Goal: Task Accomplishment & Management: Use online tool/utility

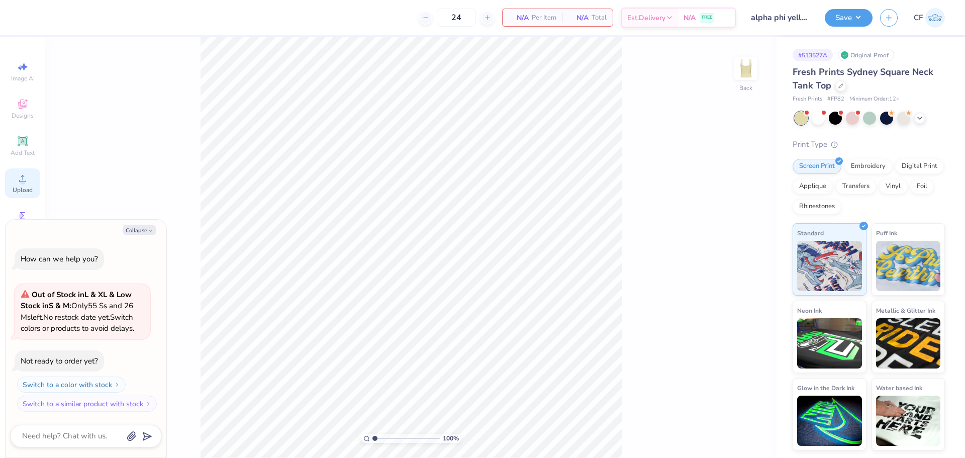
click at [22, 187] on span "Upload" at bounding box center [23, 190] width 20 height 8
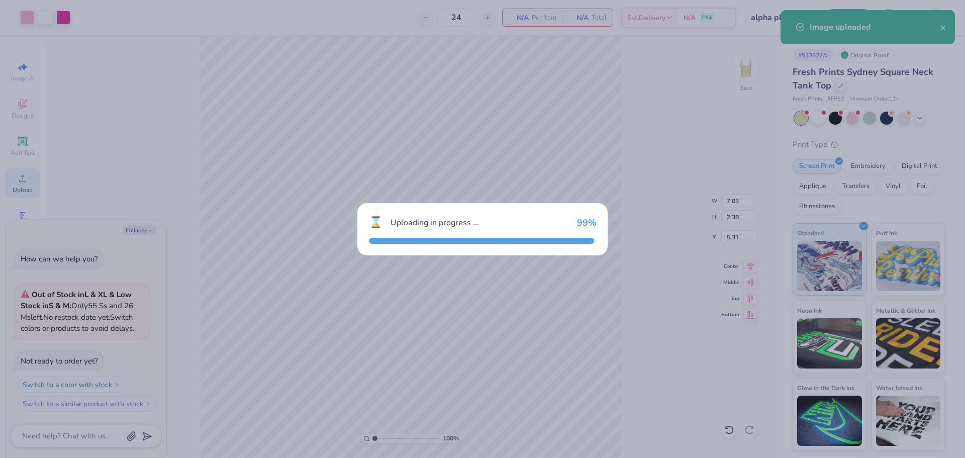
type textarea "x"
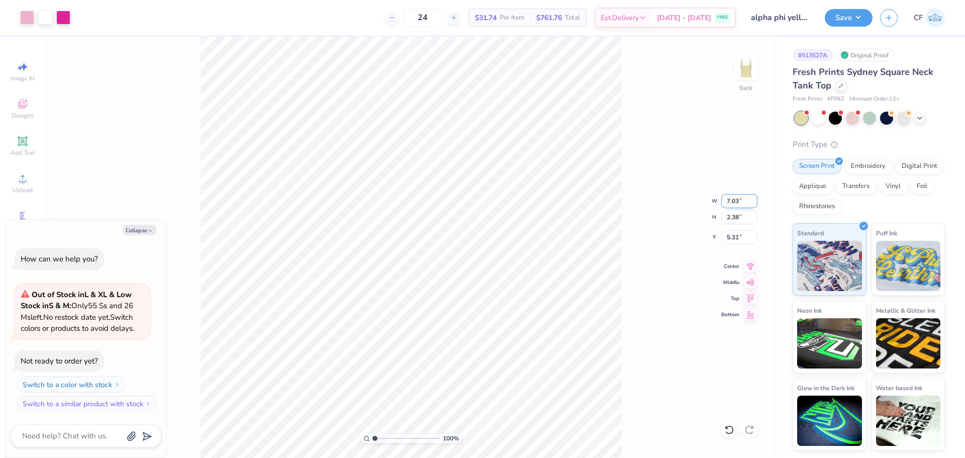
click at [731, 199] on input "7.03" at bounding box center [739, 201] width 36 height 14
type input "7"
type textarea "x"
type input "7.00"
type input "2.37"
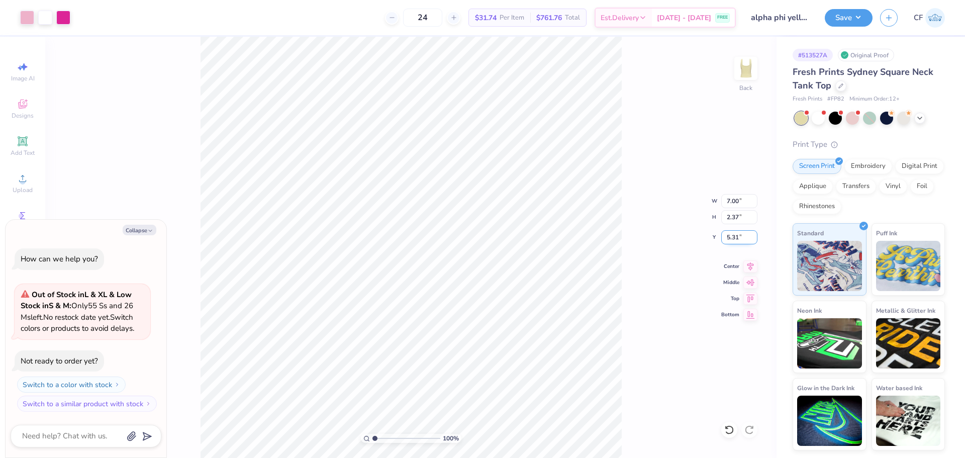
click at [732, 234] on input "5.31" at bounding box center [739, 237] width 36 height 14
type input "2"
type textarea "x"
type input "2.00"
click at [855, 17] on button "Save" at bounding box center [849, 17] width 48 height 18
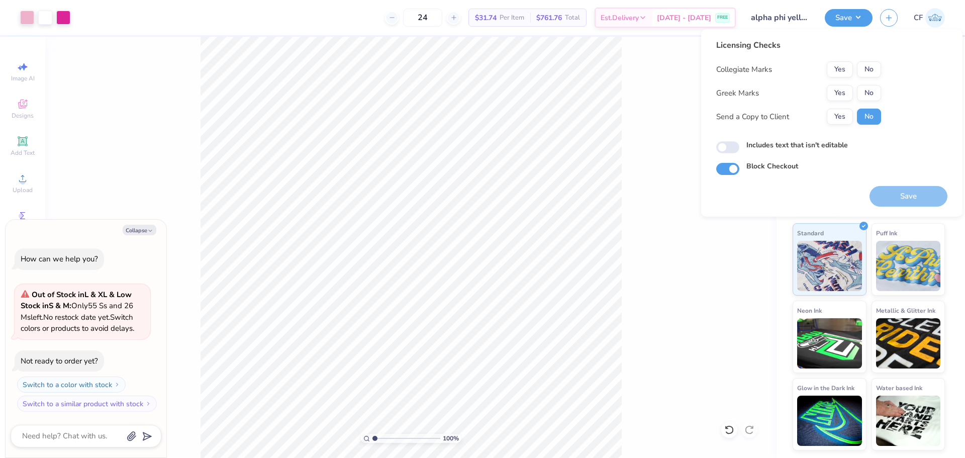
click at [872, 69] on button "No" at bounding box center [869, 69] width 24 height 16
click at [847, 91] on button "Yes" at bounding box center [840, 93] width 26 height 16
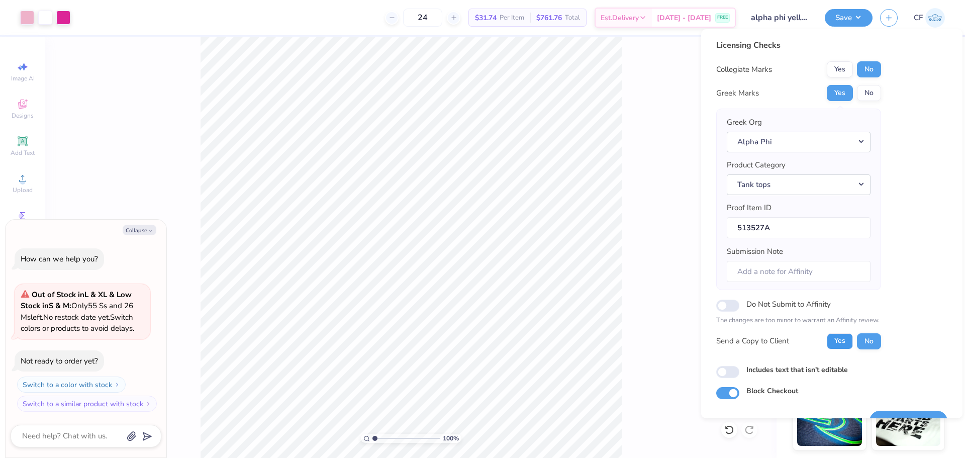
click at [833, 348] on button "Yes" at bounding box center [840, 341] width 26 height 16
type textarea "x"
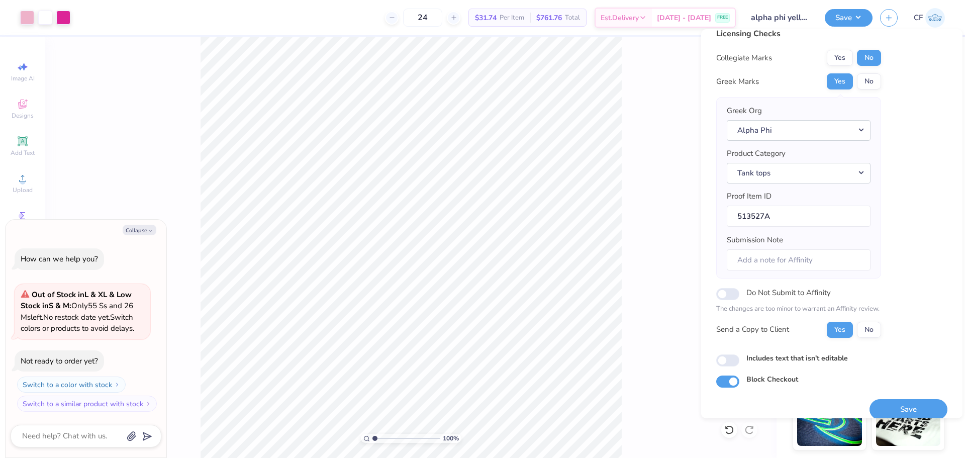
scroll to position [23, 0]
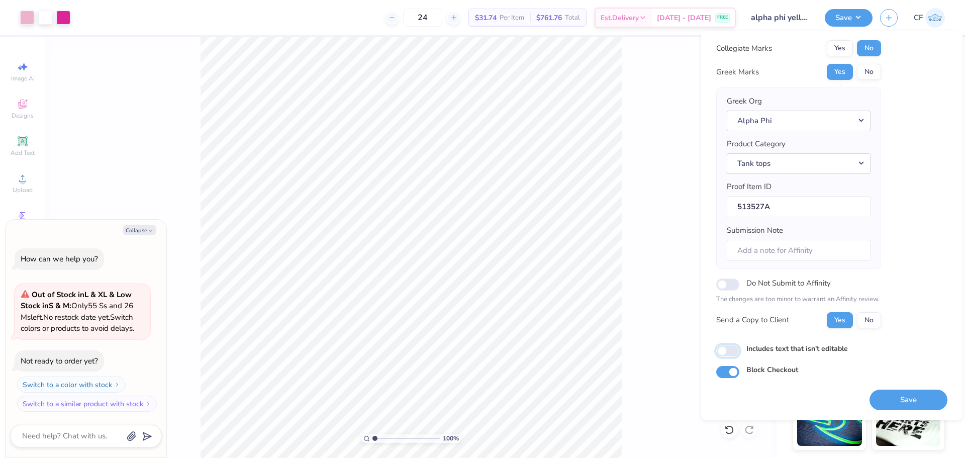
click at [732, 355] on input "Includes text that isn't editable" at bounding box center [727, 351] width 23 height 12
checkbox input "true"
click at [910, 401] on button "Save" at bounding box center [908, 399] width 78 height 21
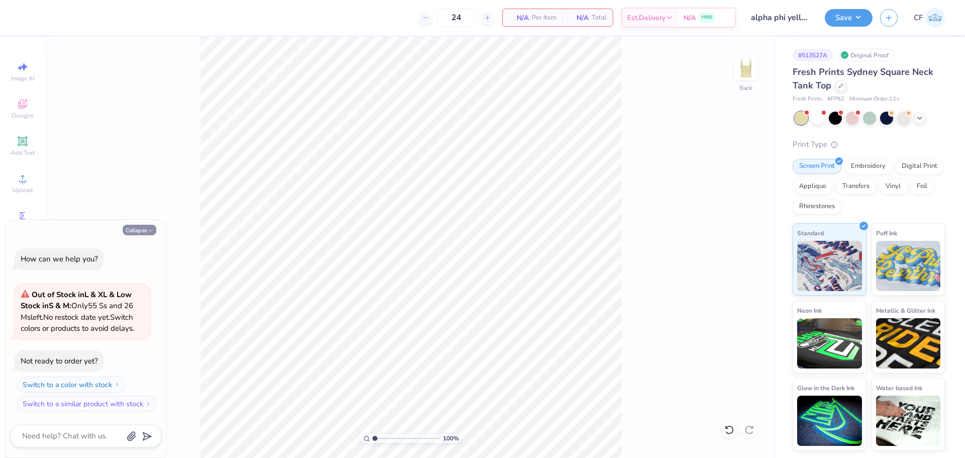
click at [139, 226] on button "Collapse" at bounding box center [140, 230] width 34 height 11
type textarea "x"
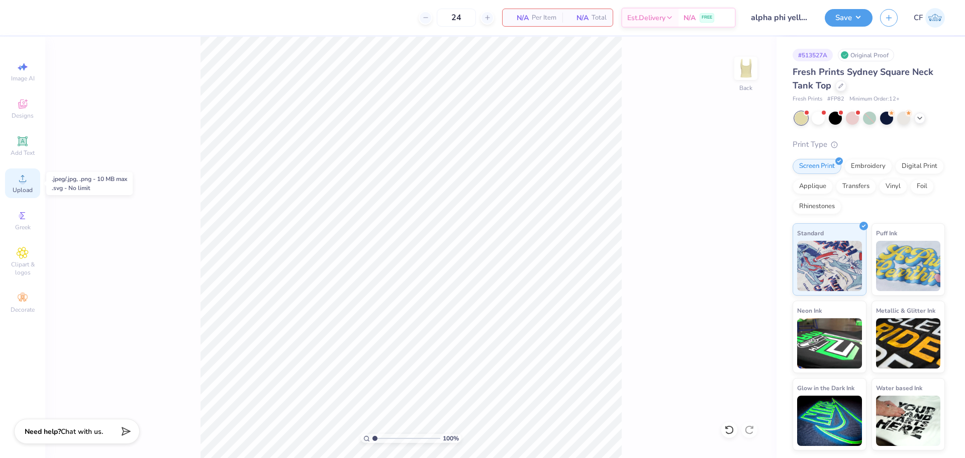
click at [18, 187] on span "Upload" at bounding box center [23, 190] width 20 height 8
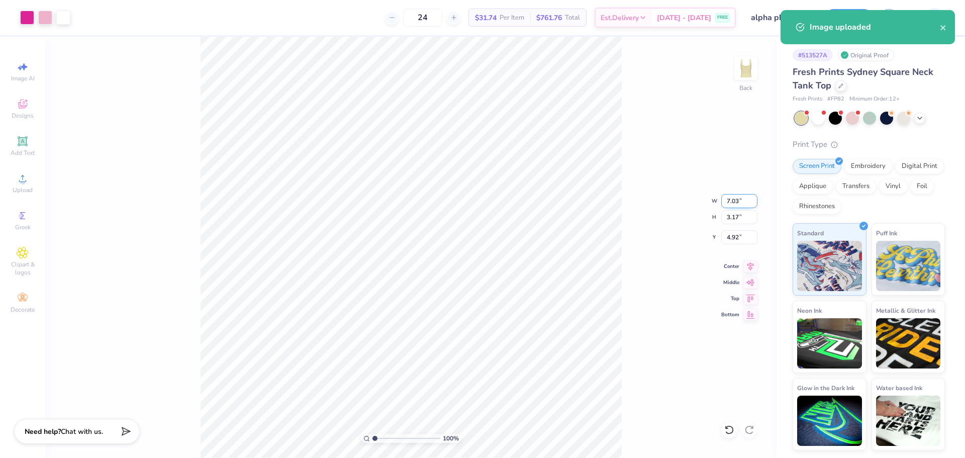
click at [728, 203] on input "7.03" at bounding box center [739, 201] width 36 height 14
type input "7.00"
type input "3.15"
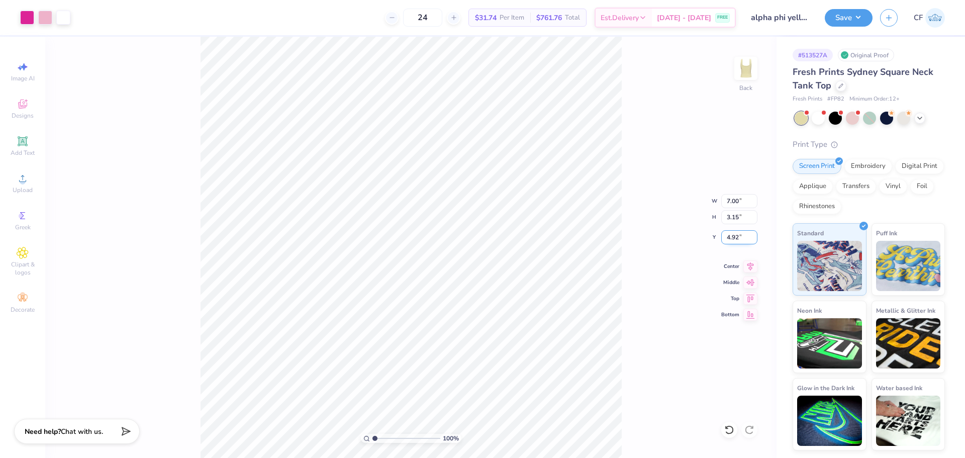
click at [736, 234] on input "4.92" at bounding box center [739, 237] width 36 height 14
type input "2.00"
click at [840, 18] on button "Save" at bounding box center [849, 17] width 48 height 18
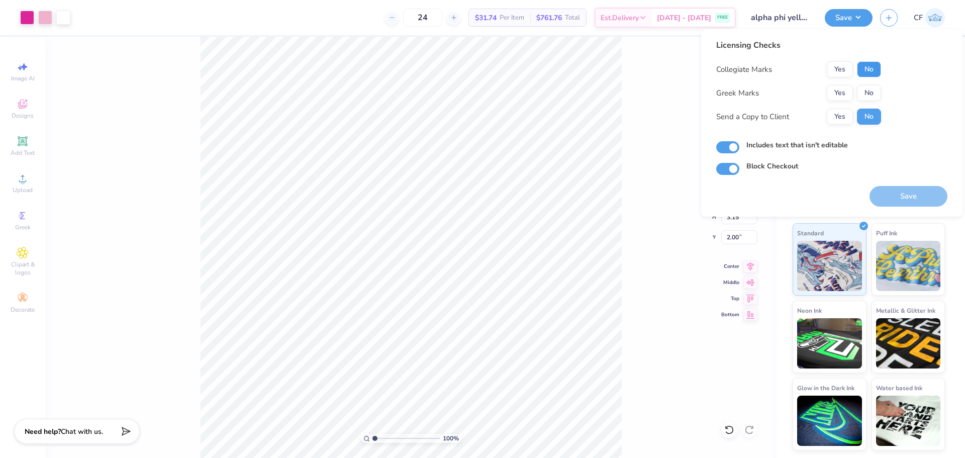
click at [866, 67] on button "No" at bounding box center [869, 69] width 24 height 16
click at [843, 86] on button "Yes" at bounding box center [840, 93] width 26 height 16
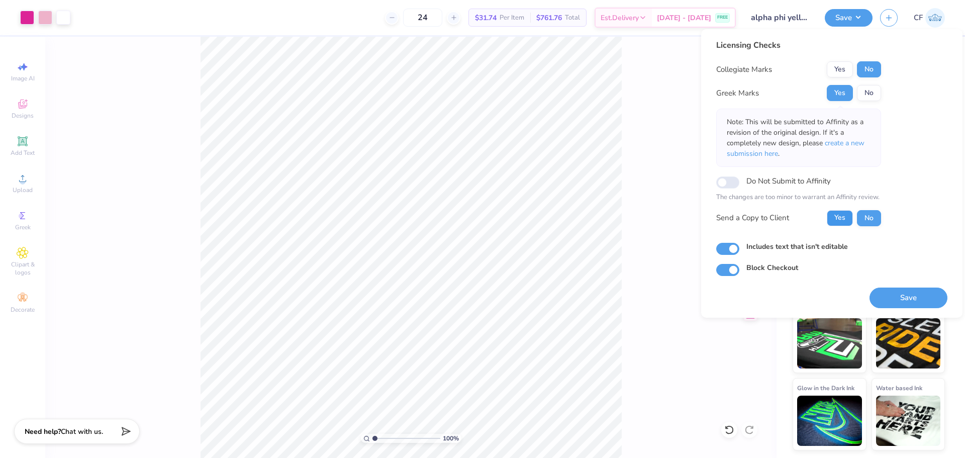
click at [838, 212] on button "Yes" at bounding box center [840, 218] width 26 height 16
click at [921, 300] on button "Save" at bounding box center [908, 297] width 78 height 21
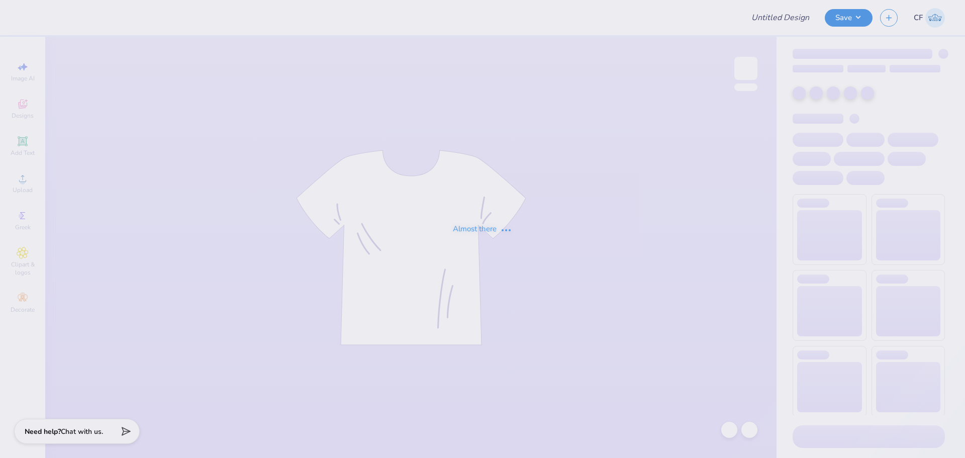
type input "APHI yellow set"
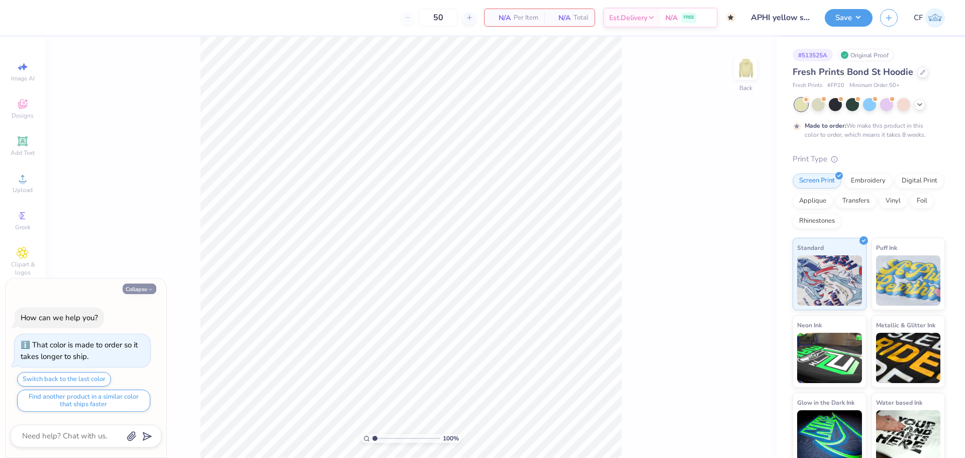
click at [135, 290] on button "Collapse" at bounding box center [140, 288] width 34 height 11
type textarea "x"
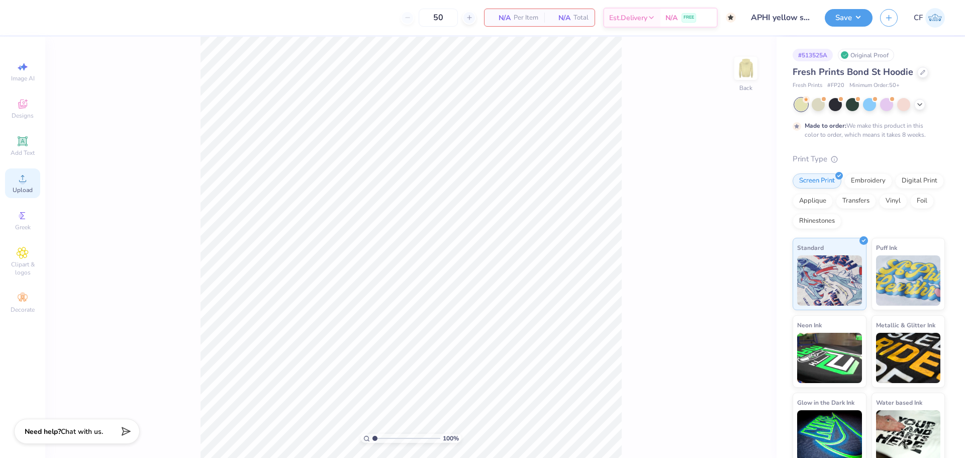
click at [23, 193] on span "Upload" at bounding box center [23, 190] width 20 height 8
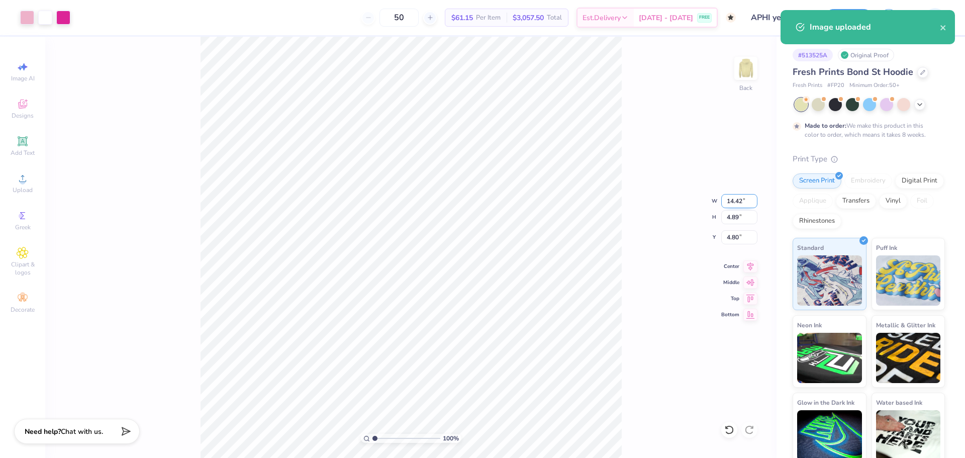
click at [731, 200] on input "14.42" at bounding box center [739, 201] width 36 height 14
type input "12.00"
type input "4.07"
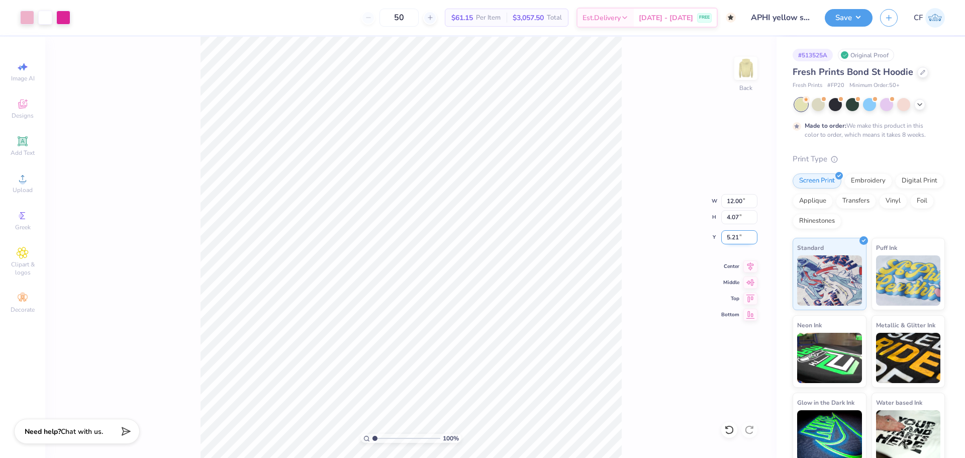
click at [732, 238] on input "5.21" at bounding box center [739, 237] width 36 height 14
click at [732, 241] on input "5.21" at bounding box center [739, 237] width 36 height 14
type input "3.00"
click at [622, 146] on div "100 % Back W 12.00 12.00 " H 4.07 4.07 " Y 3.00 3.00 " Center Middle Top Bottom" at bounding box center [410, 247] width 731 height 421
click at [844, 19] on button "Save" at bounding box center [849, 17] width 48 height 18
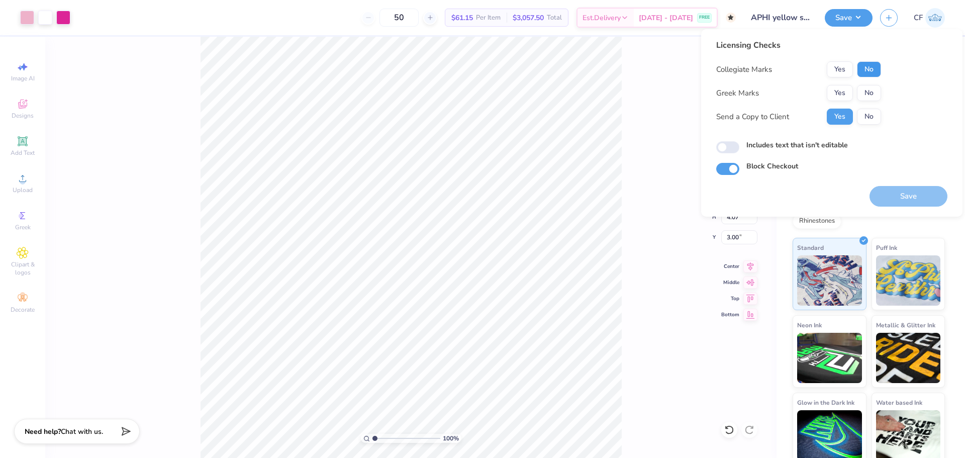
click at [859, 70] on button "No" at bounding box center [869, 69] width 24 height 16
click at [845, 89] on button "Yes" at bounding box center [840, 93] width 26 height 16
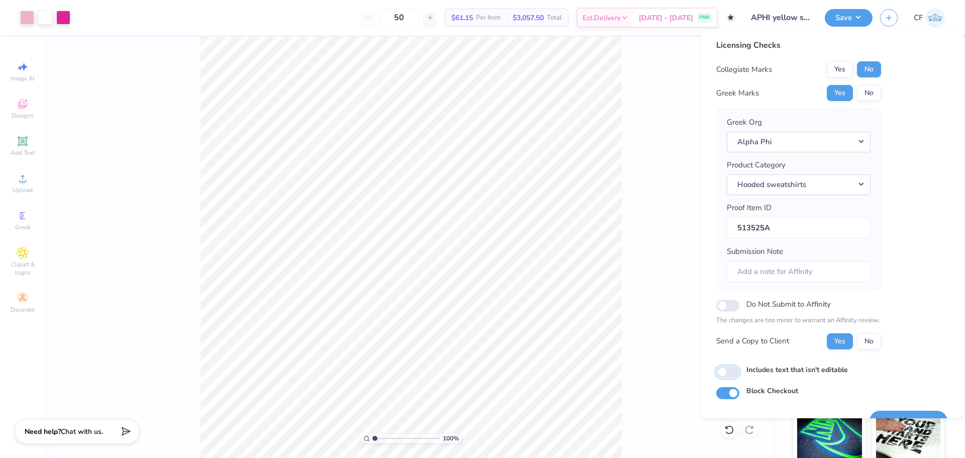
click at [729, 369] on input "Includes text that isn't editable" at bounding box center [727, 372] width 23 height 12
checkbox input "true"
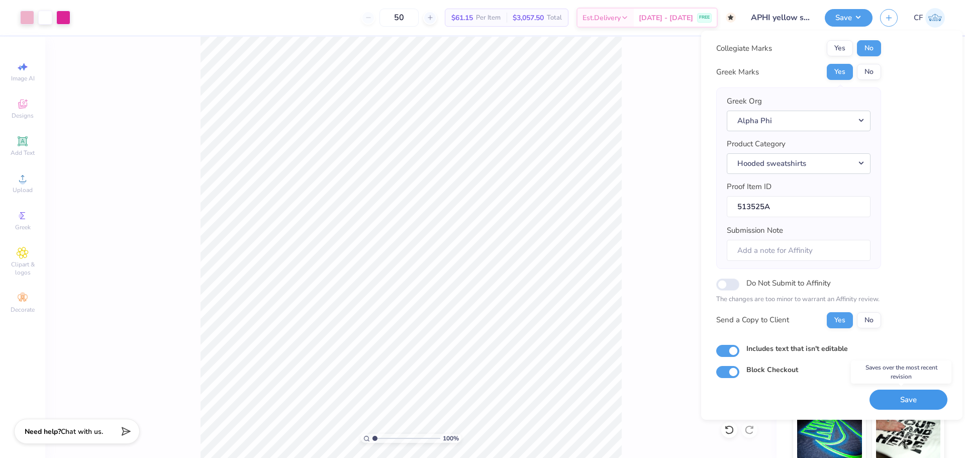
click at [907, 398] on button "Save" at bounding box center [908, 399] width 78 height 21
